Goal: Contribute content

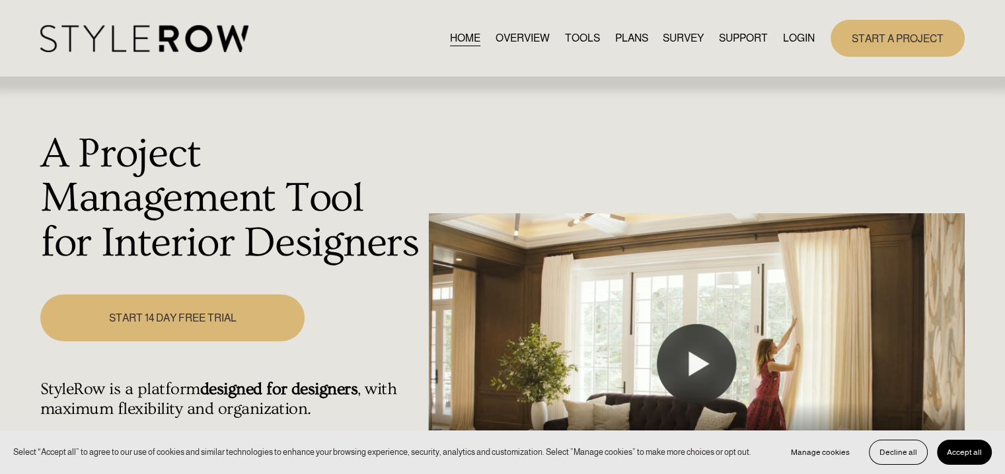
click at [803, 38] on link "LOGIN" at bounding box center [799, 38] width 32 height 18
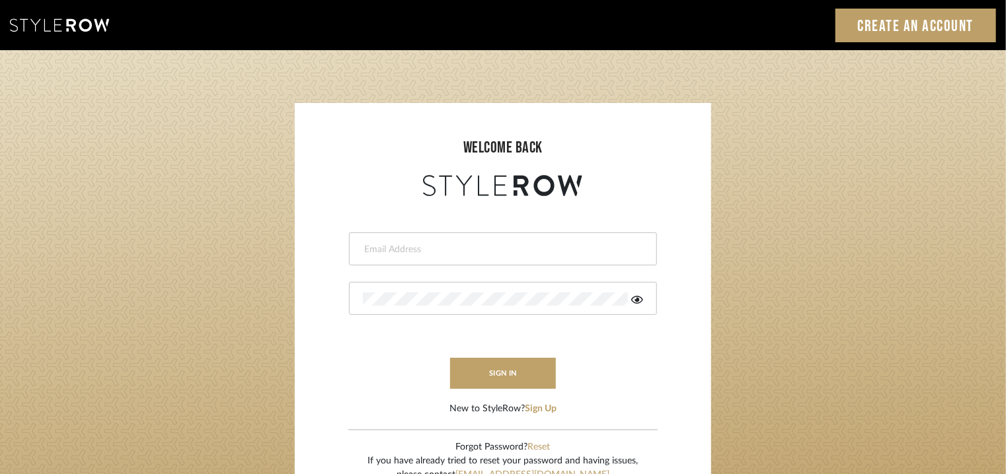
click at [415, 248] on input "email" at bounding box center [501, 249] width 277 height 13
type input "tehseen@mancini-design.com"
click at [505, 365] on button "sign in" at bounding box center [503, 373] width 106 height 31
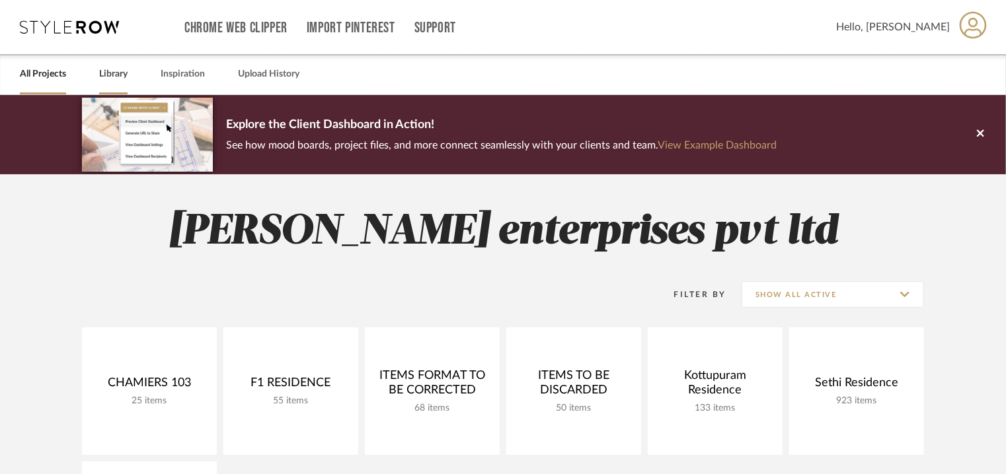
click at [112, 76] on link "Library" at bounding box center [113, 74] width 28 height 18
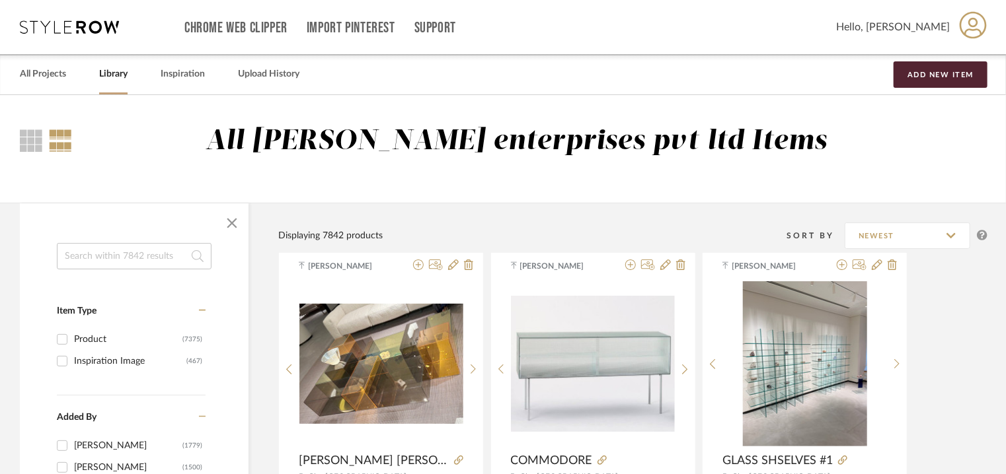
click at [132, 256] on input at bounding box center [134, 256] width 155 height 26
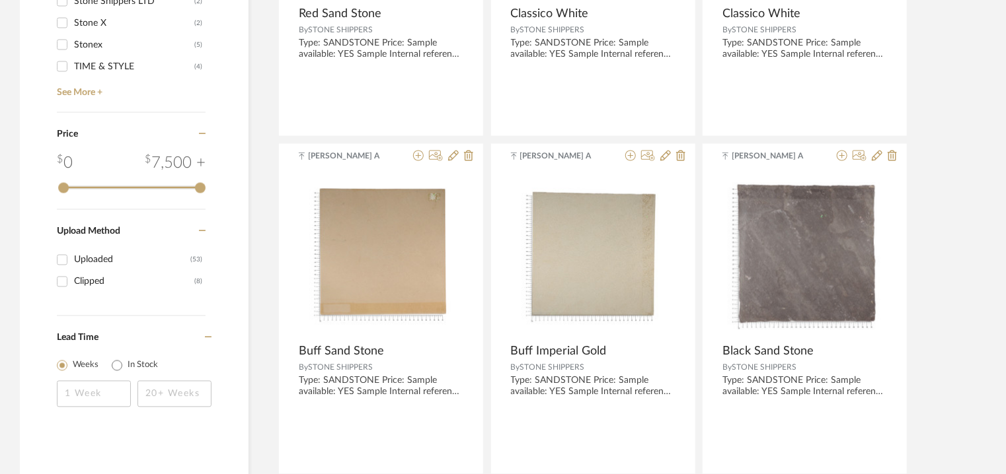
scroll to position [1029, 0]
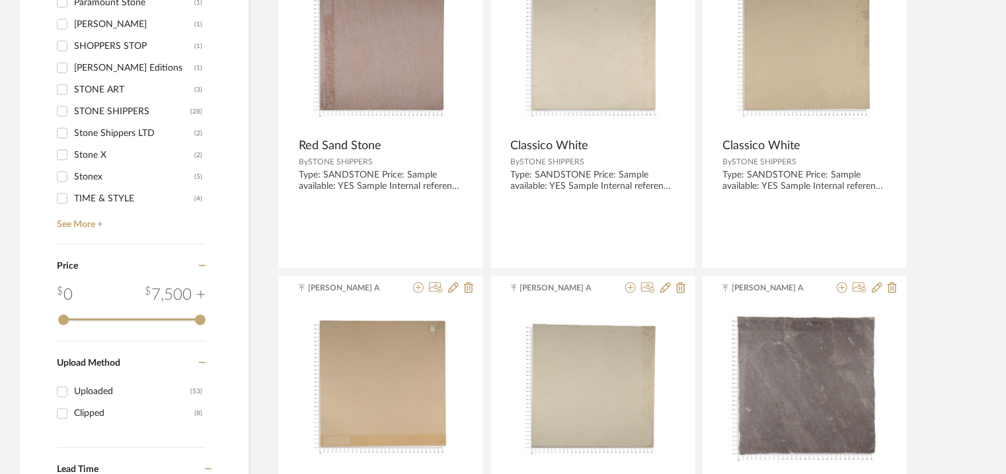
type input "stone shipper"
click at [61, 108] on input "STONE SHIPPERS (28)" at bounding box center [62, 111] width 21 height 21
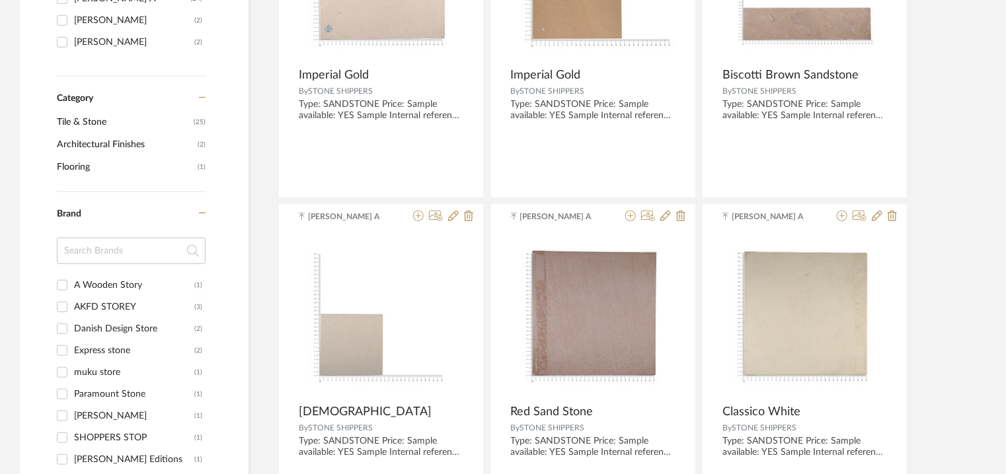
scroll to position [157, 0]
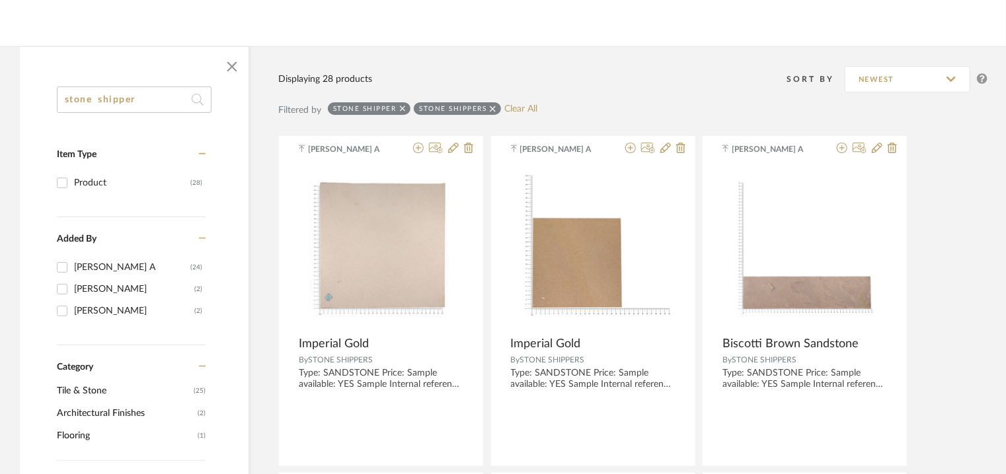
click at [494, 107] on icon at bounding box center [493, 108] width 6 height 9
checkbox input "false"
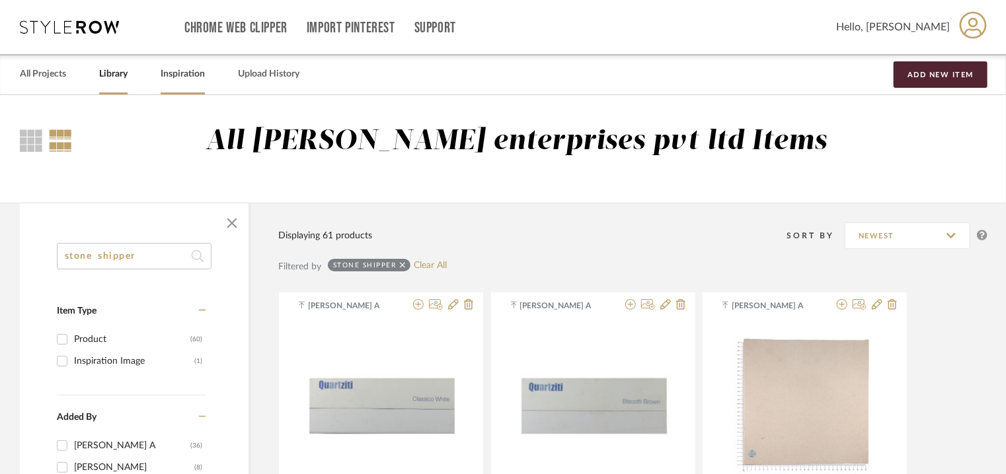
click at [176, 72] on link "Inspiration" at bounding box center [183, 74] width 44 height 18
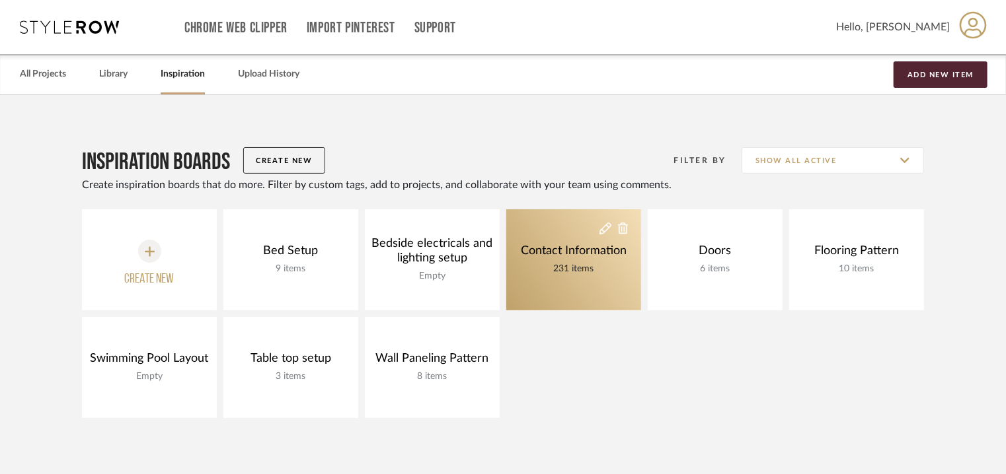
click at [541, 254] on div "Contact Information" at bounding box center [573, 251] width 112 height 15
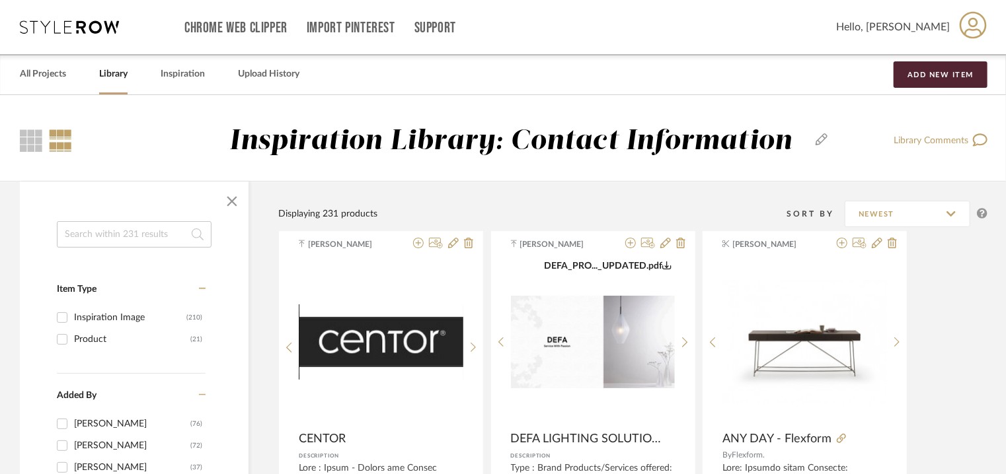
click at [96, 236] on input at bounding box center [134, 234] width 155 height 26
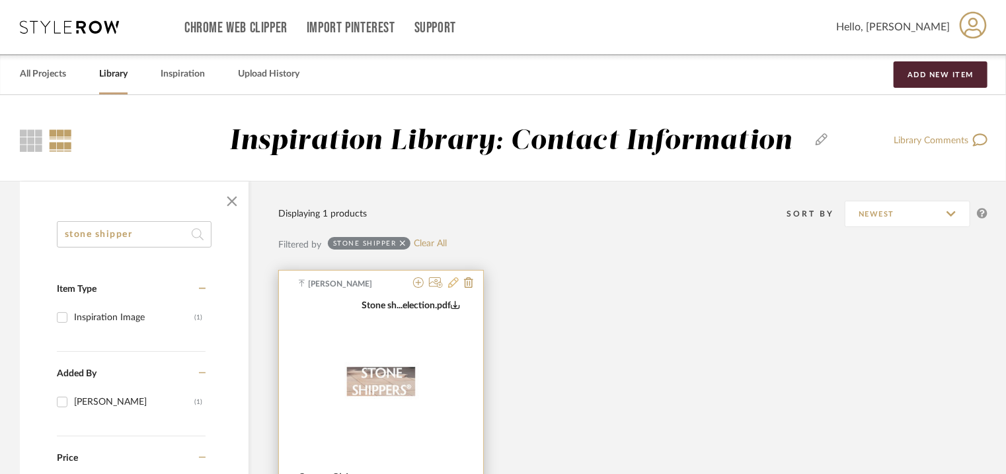
type input "stone shipper"
click at [456, 282] on icon at bounding box center [453, 283] width 11 height 11
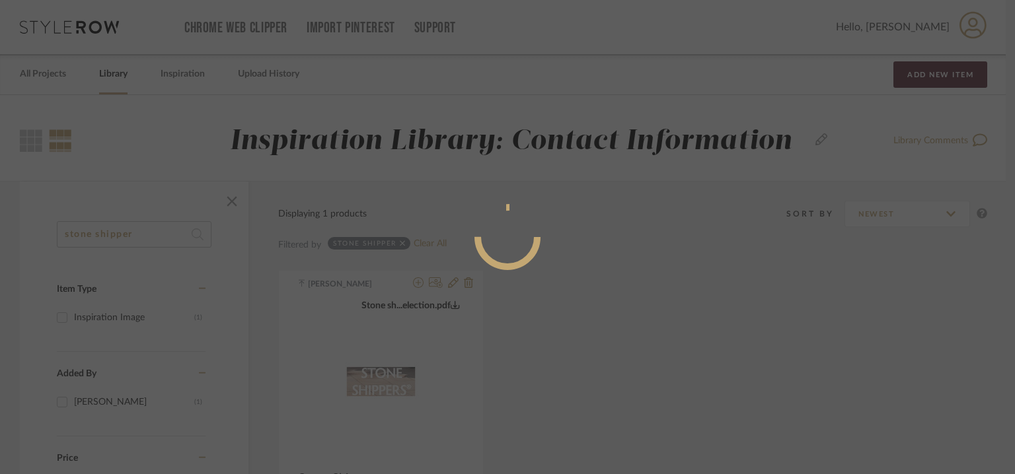
radio input "true"
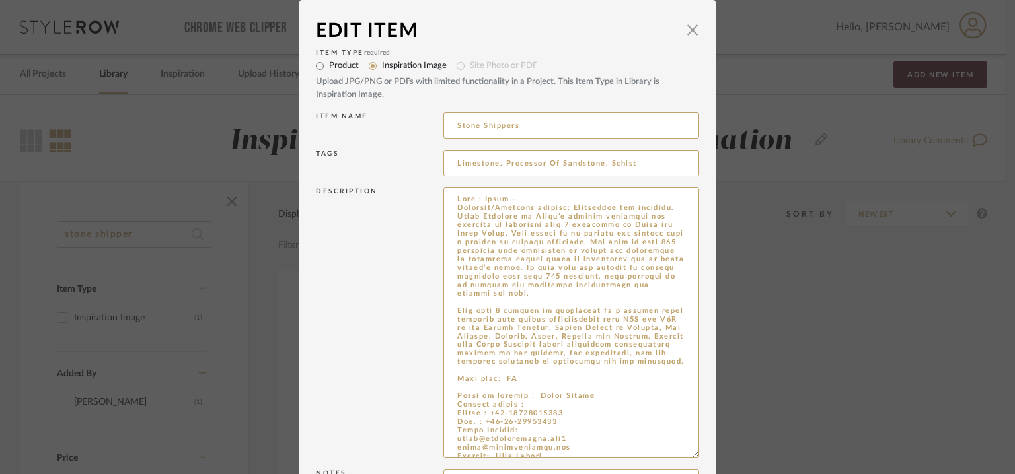
drag, startPoint x: 692, startPoint y: 288, endPoint x: 793, endPoint y: 513, distance: 246.1
click at [793, 474] on html "Chrome Web Clipper Import Pinterest Support All Projects Library Inspiration Up…" at bounding box center [507, 237] width 1015 height 474
click at [537, 421] on textarea at bounding box center [571, 323] width 256 height 271
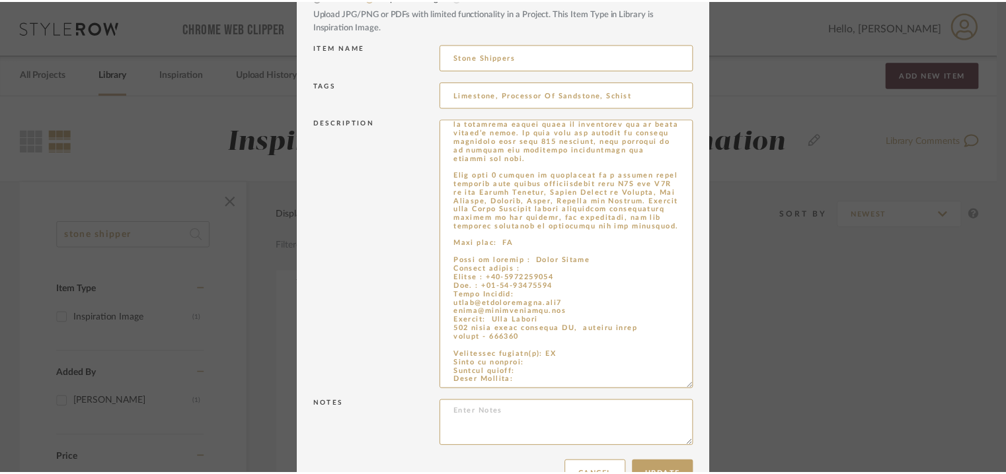
scroll to position [108, 0]
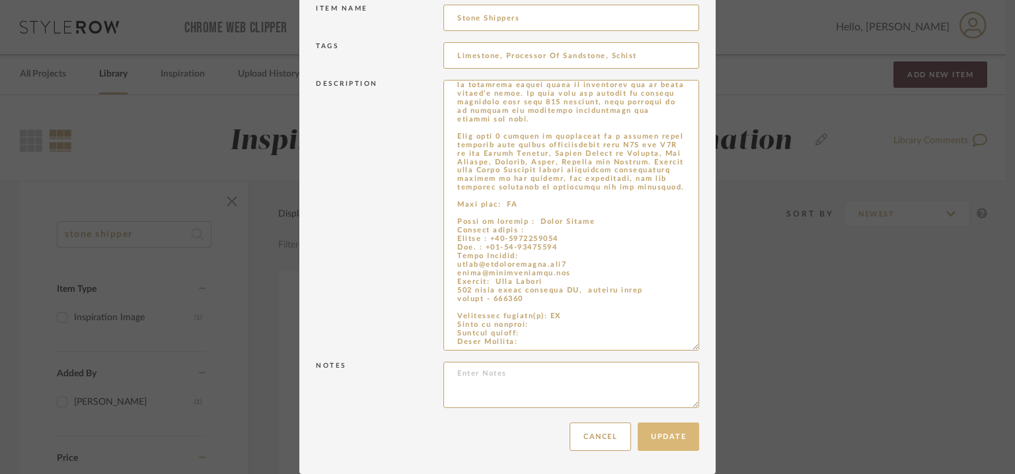
type textarea "Lore : Ipsum - Dolorsit/Ametcons adipisc: Elitseddoe tem incididu. Utlab Etdolo…"
click at [675, 434] on button "Update" at bounding box center [668, 437] width 61 height 28
